Goal: Complete application form: Complete application form

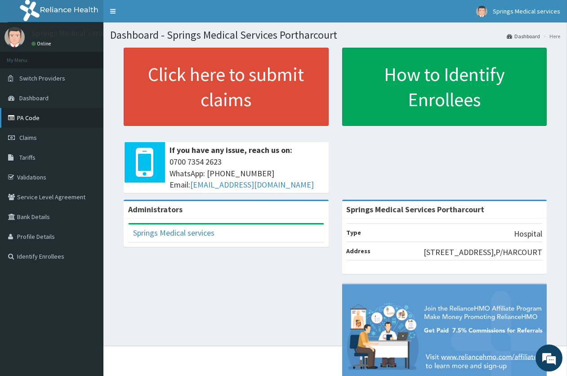
click at [24, 115] on link "PA Code" at bounding box center [51, 118] width 103 height 20
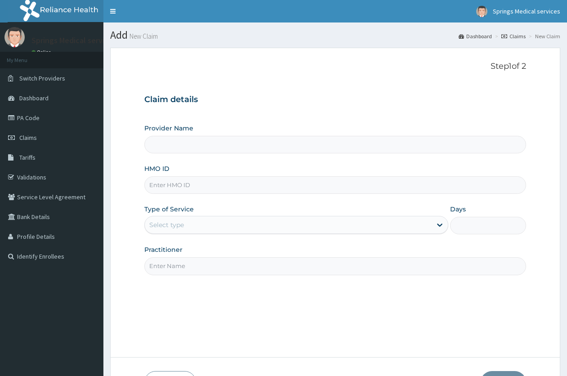
type input "Springs Medical Services Portharcourt"
click at [172, 186] on input "HMO ID" at bounding box center [335, 185] width 382 height 18
paste input "CII/10048/F"
type input "CII/10048/F"
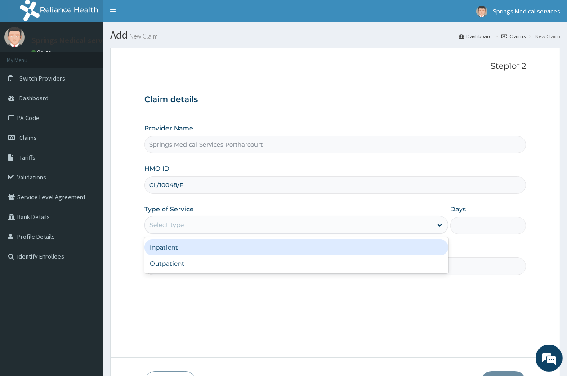
click at [166, 228] on div "Select type" at bounding box center [166, 224] width 35 height 9
click at [173, 246] on div "Inpatient" at bounding box center [296, 247] width 304 height 16
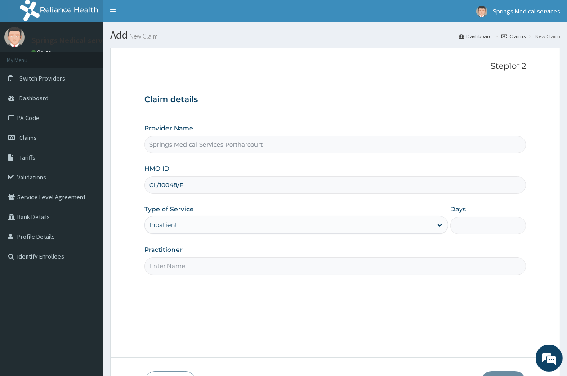
click at [198, 270] on input "Practitioner" at bounding box center [335, 266] width 382 height 18
type input "[PERSON_NAME]"
click at [464, 227] on input "Days" at bounding box center [488, 226] width 76 height 18
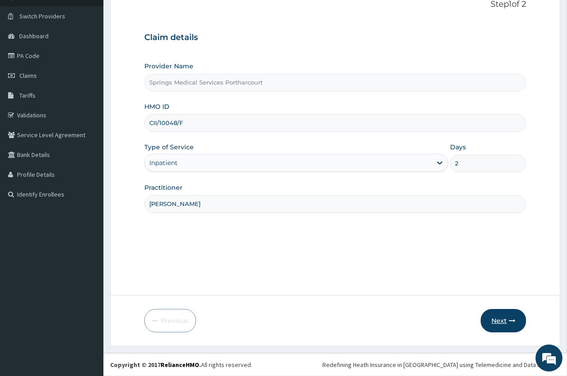
type input "2"
click at [489, 328] on button "Next" at bounding box center [503, 320] width 45 height 23
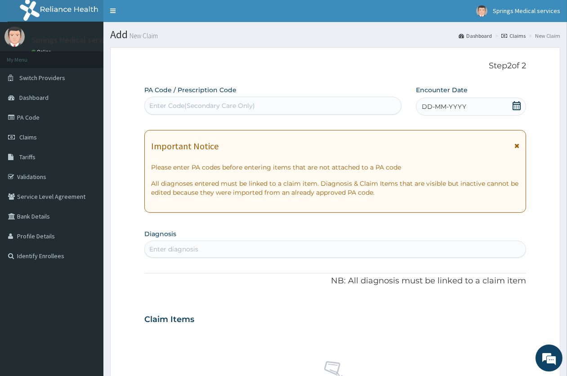
scroll to position [0, 0]
click at [214, 102] on div "Enter Code(Secondary Care Only)" at bounding box center [202, 106] width 106 height 9
paste input "PA/5426A6"
type input "PA/5426A6"
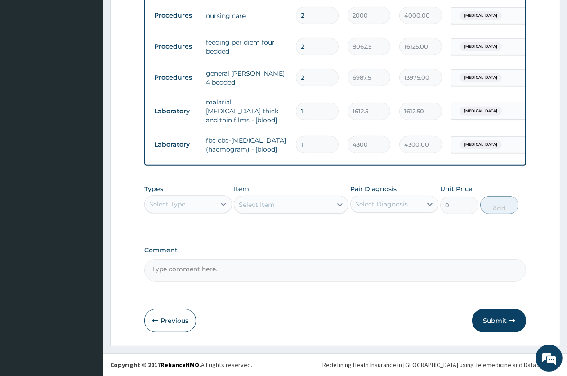
scroll to position [621, 0]
click at [495, 321] on button "Submit" at bounding box center [499, 320] width 54 height 23
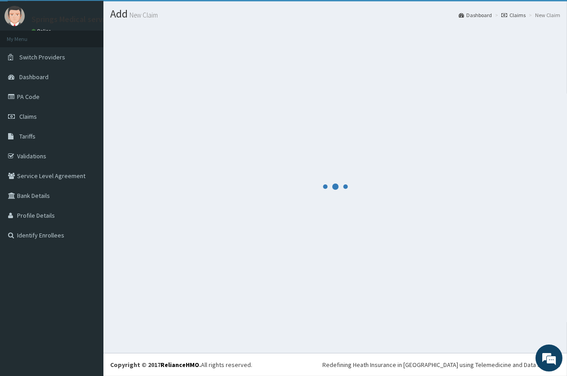
scroll to position [21, 0]
